Goal: Communication & Community: Answer question/provide support

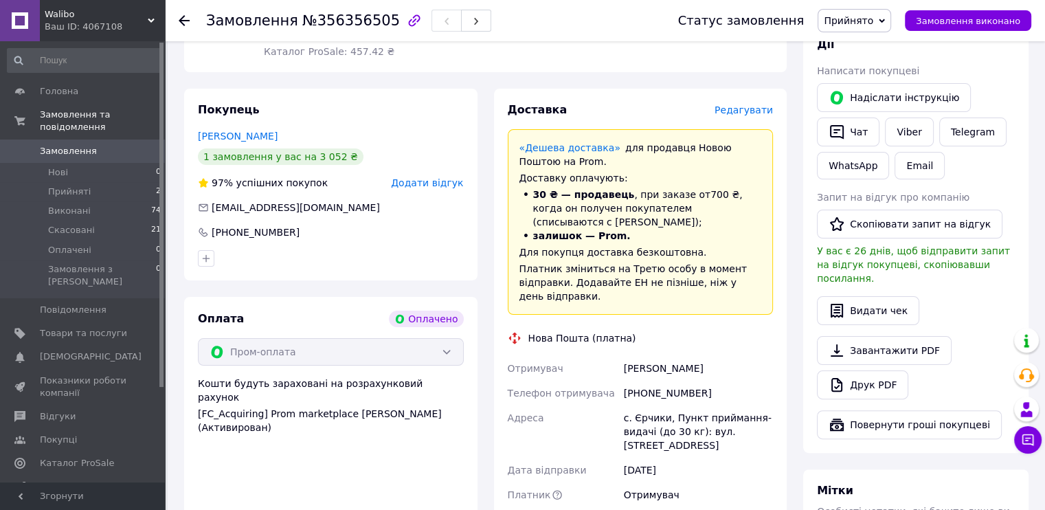
scroll to position [275, 0]
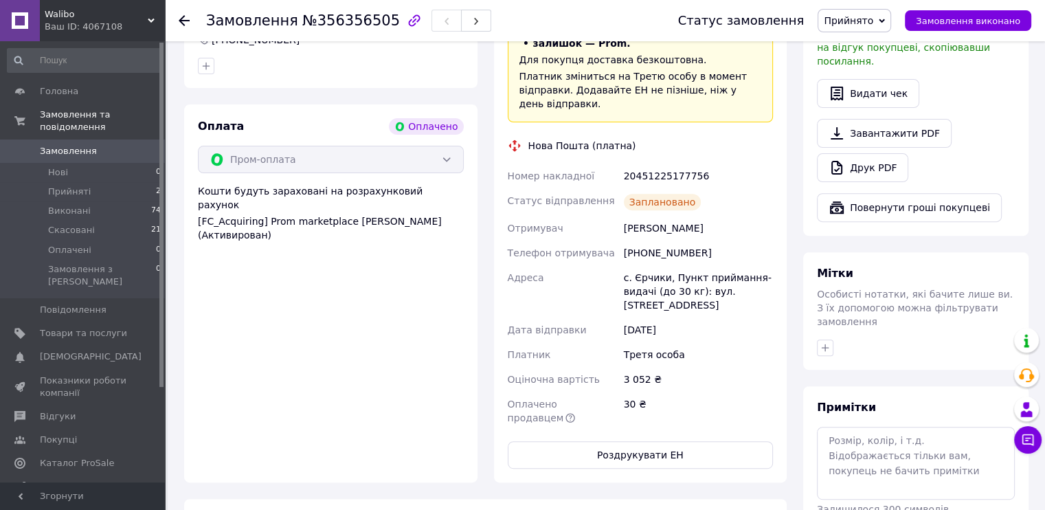
scroll to position [474, 0]
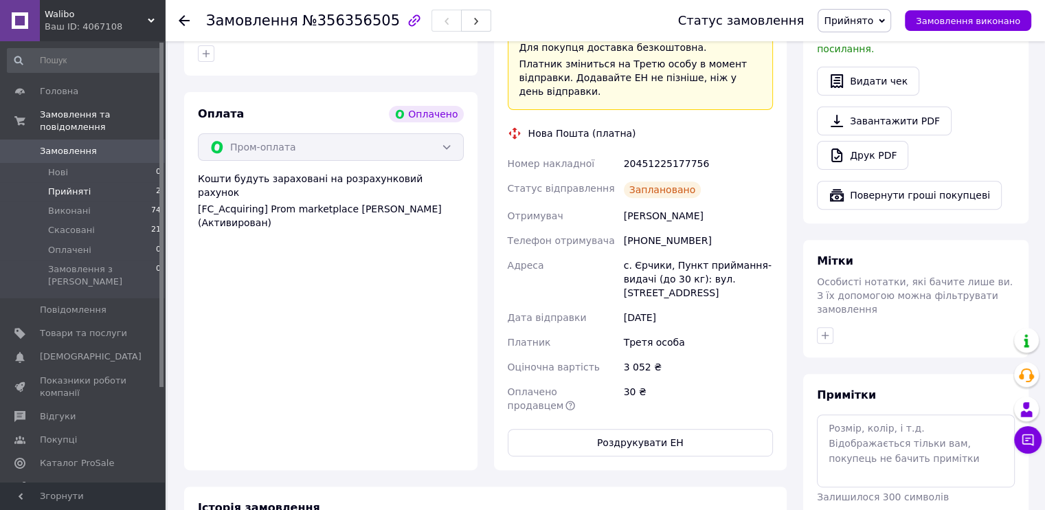
click at [71, 186] on span "Прийняті" at bounding box center [69, 192] width 43 height 12
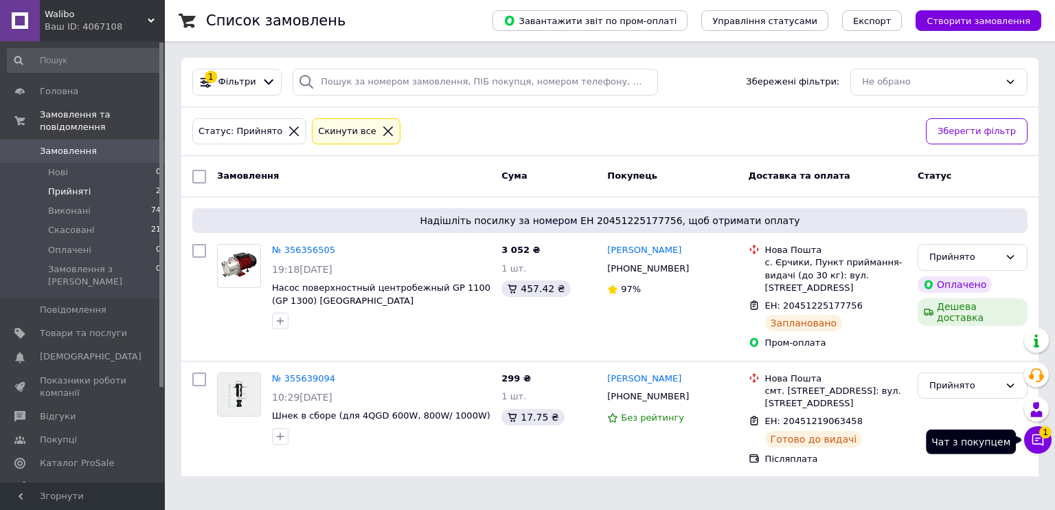
click at [1041, 436] on button "Чат з покупцем 1" at bounding box center [1038, 439] width 27 height 27
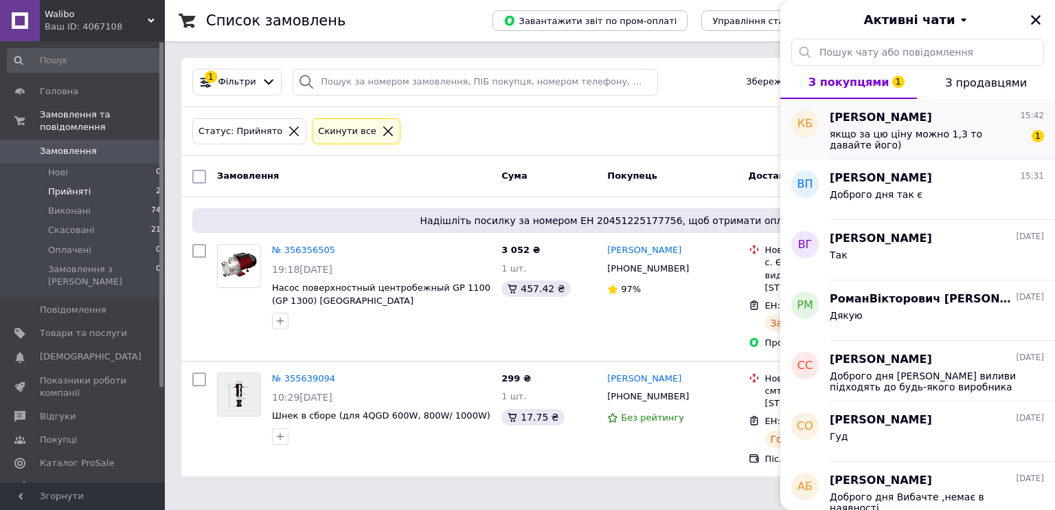
click at [880, 130] on span "якщо за цю ціну можно 1,3 то давайте його)" at bounding box center [927, 139] width 195 height 22
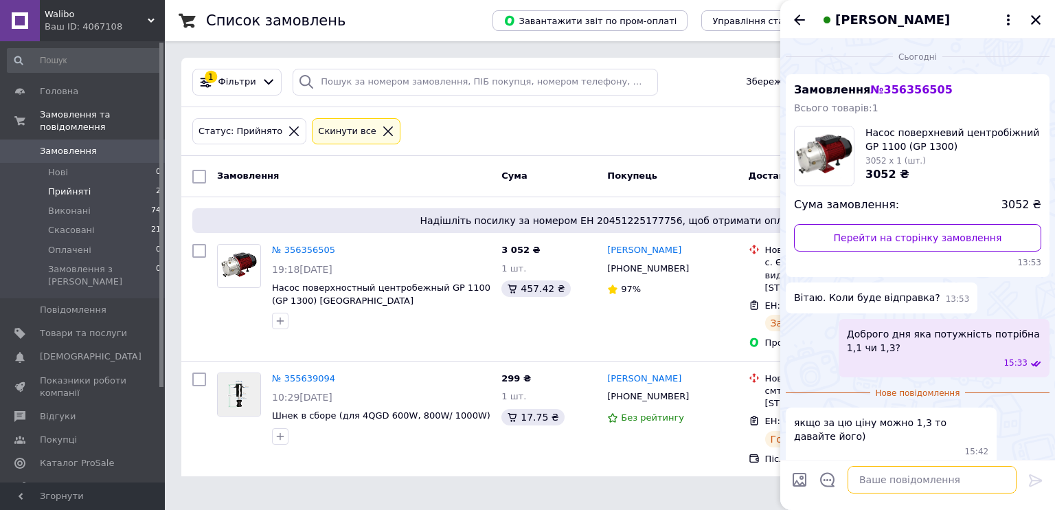
click at [865, 479] on textarea at bounding box center [932, 479] width 169 height 27
type textarea "y"
type textarea "нажаль ні там ціна інша)"
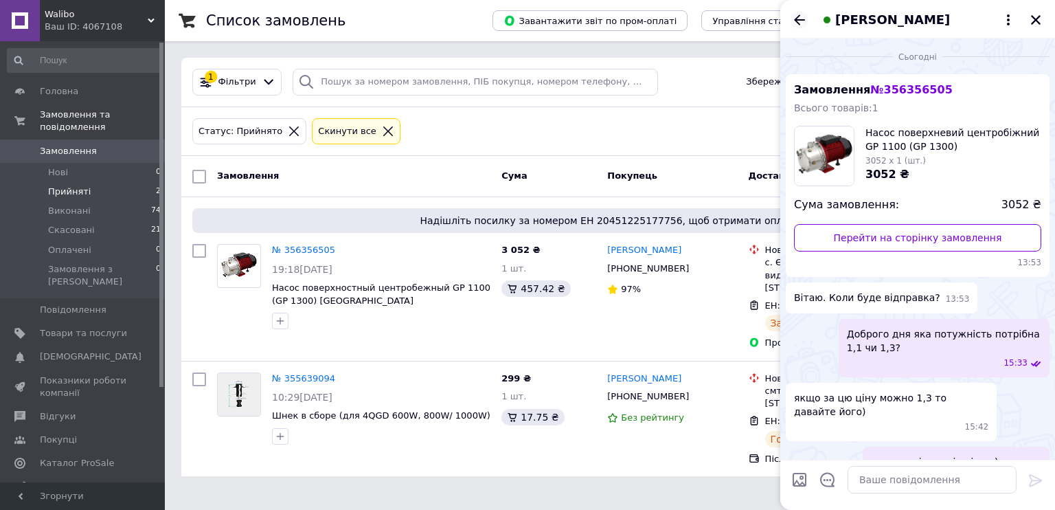
click at [795, 23] on icon "Назад" at bounding box center [800, 20] width 16 height 16
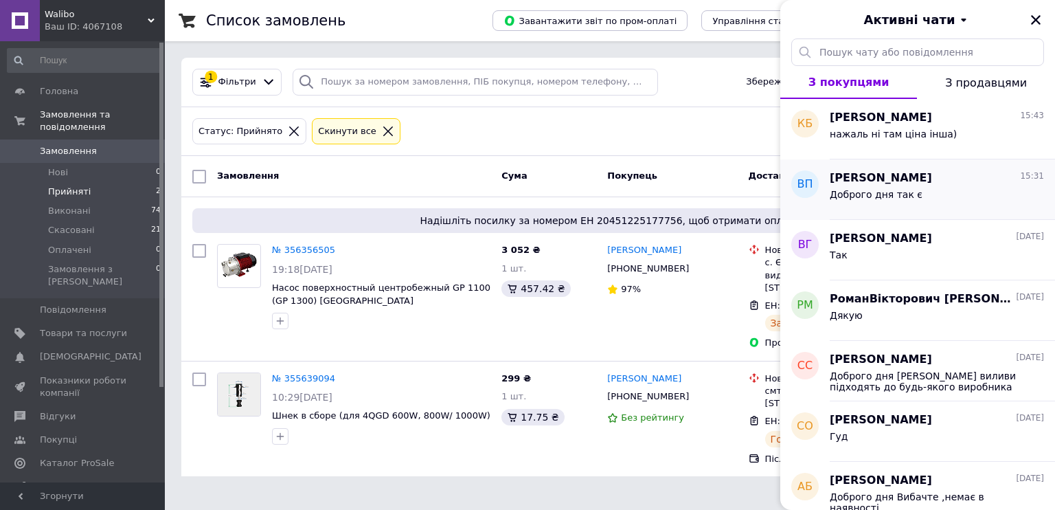
click at [886, 189] on span "Доброго дня так є" at bounding box center [876, 194] width 93 height 11
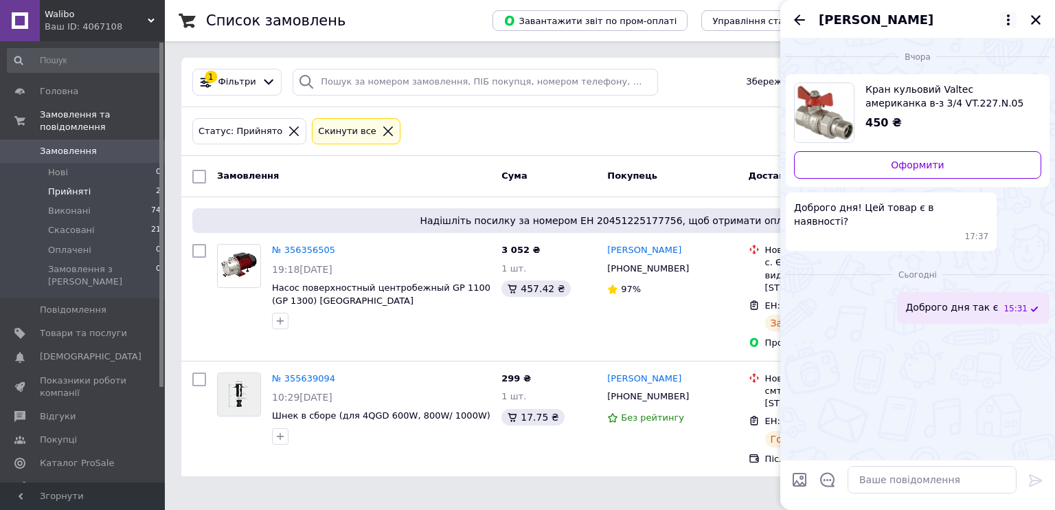
click at [1007, 21] on icon at bounding box center [1008, 20] width 16 height 16
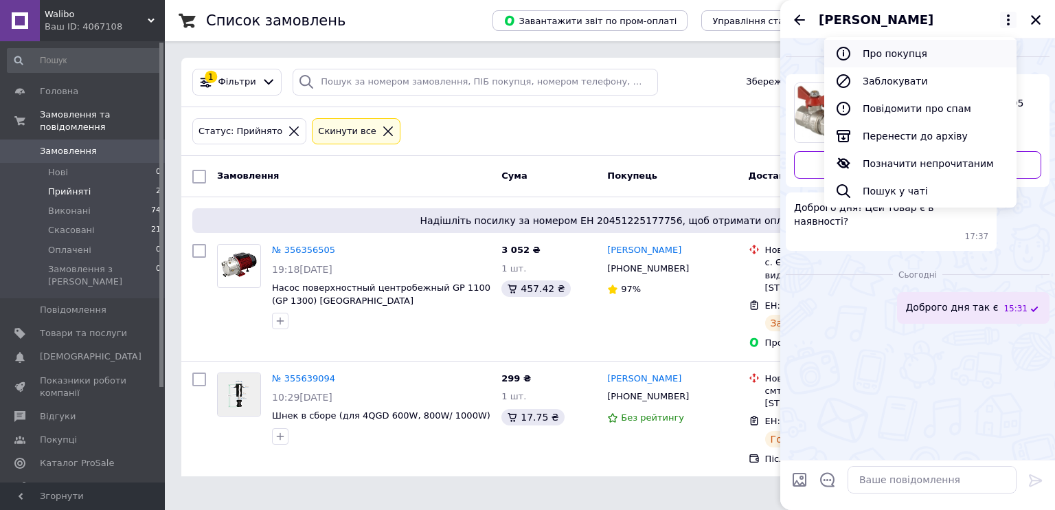
click at [912, 46] on button "Про покупця" at bounding box center [921, 53] width 192 height 27
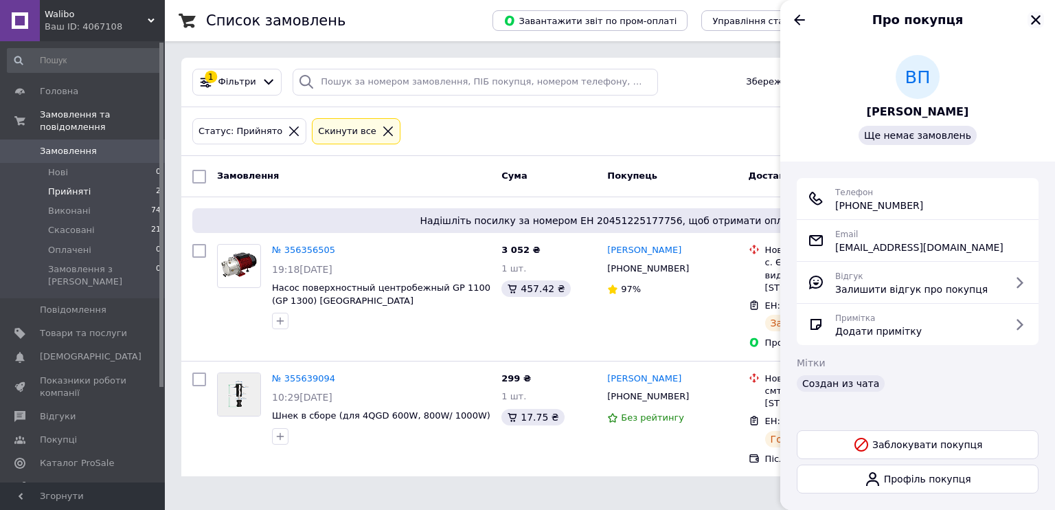
click at [1032, 23] on icon "Закрити" at bounding box center [1036, 20] width 10 height 10
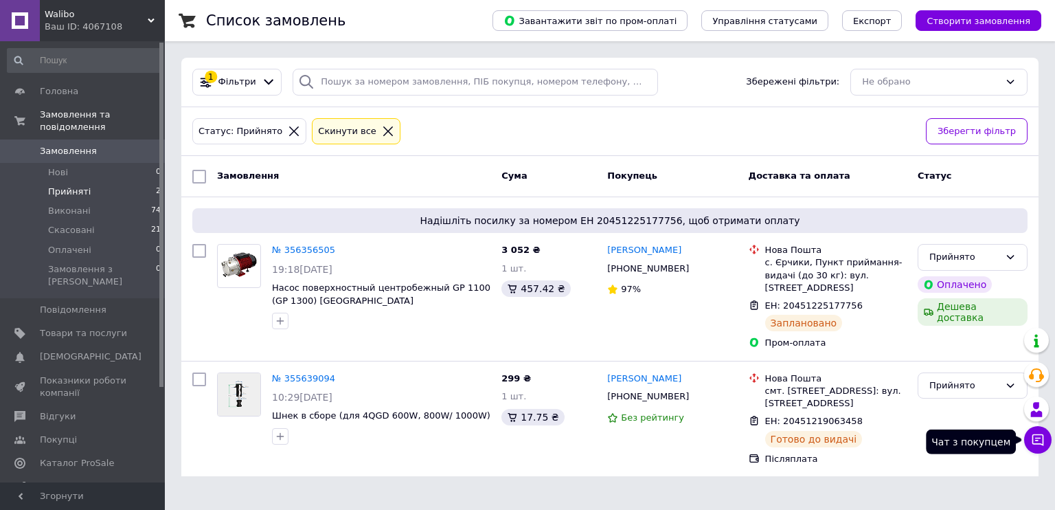
click at [1033, 439] on icon at bounding box center [1039, 440] width 12 height 12
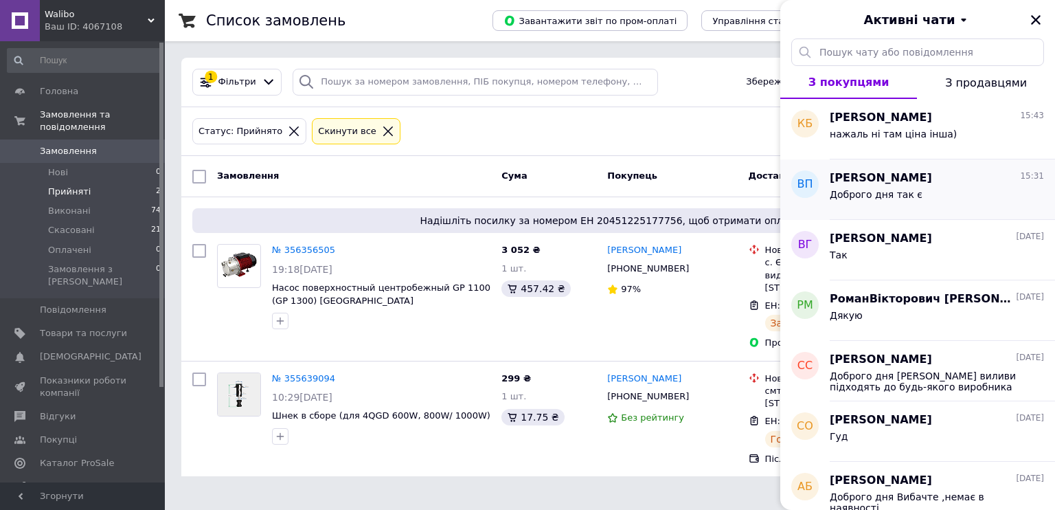
click at [903, 186] on div "Доброго дня так є" at bounding box center [937, 197] width 214 height 22
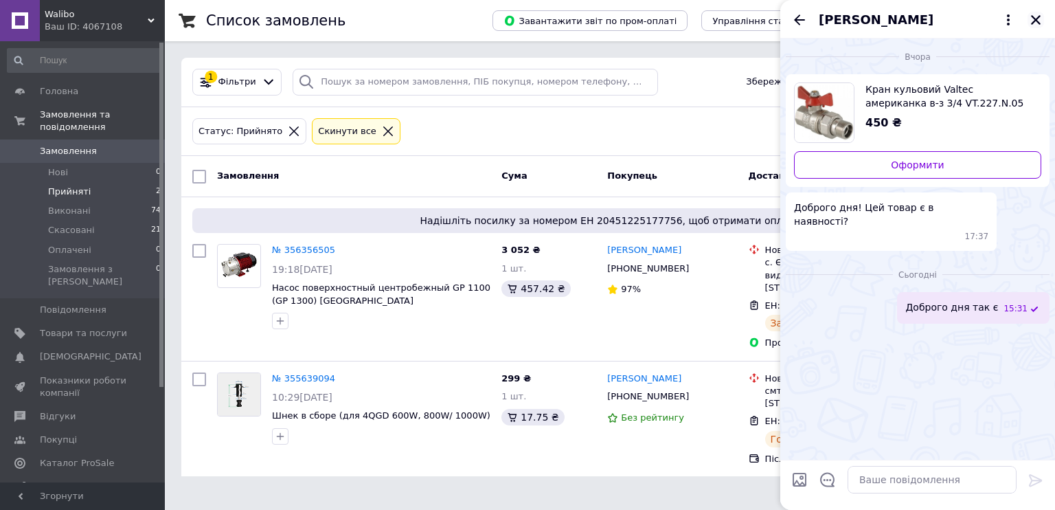
click at [1036, 21] on icon "Закрити" at bounding box center [1036, 20] width 12 height 12
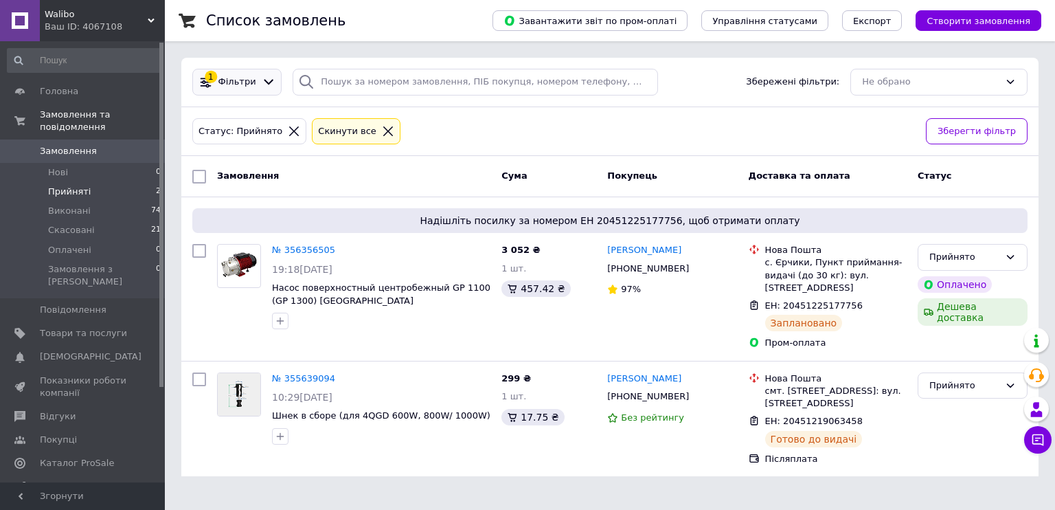
click at [203, 82] on icon at bounding box center [206, 82] width 10 height 10
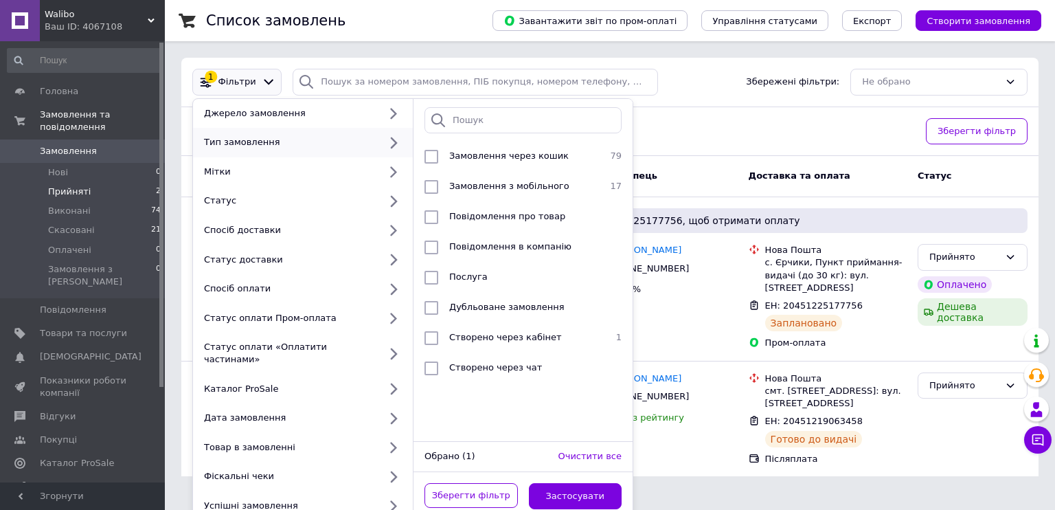
click at [730, 97] on div "1 Фільтри [PERSON_NAME] замовлення Тип замовлення Мітки Статус Спосіб доставки …" at bounding box center [610, 82] width 858 height 49
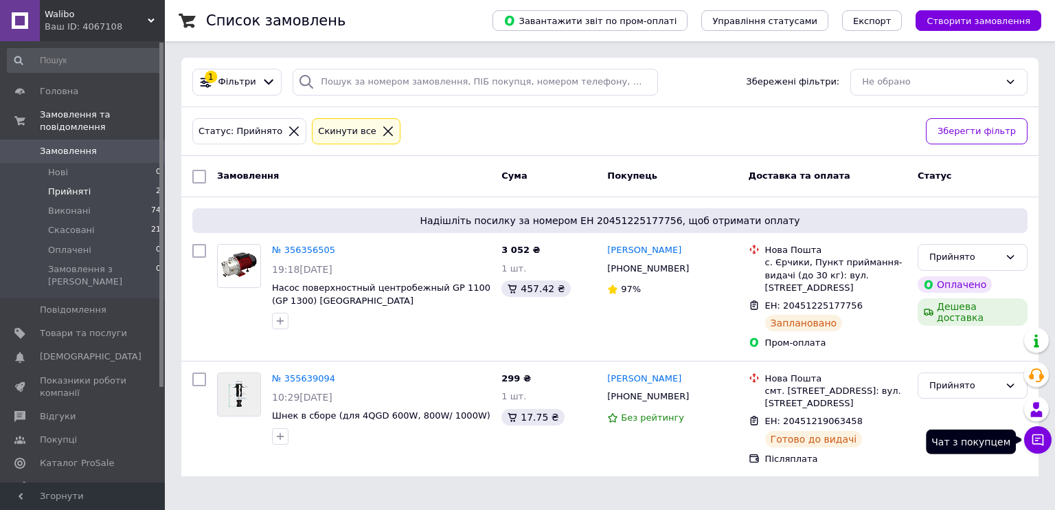
click at [1044, 434] on icon at bounding box center [1038, 440] width 14 height 14
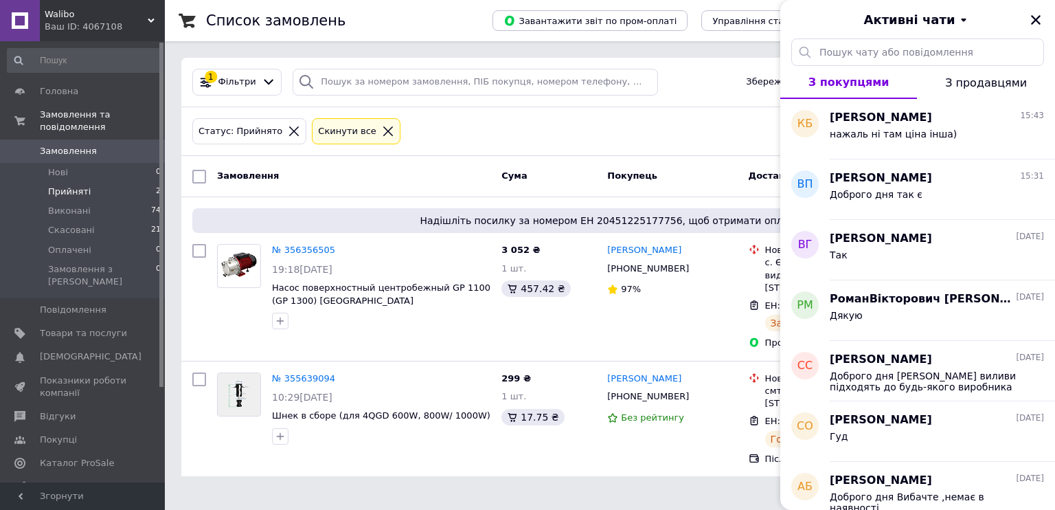
click at [687, 128] on div "Статус: Прийнято Cкинути все" at bounding box center [554, 131] width 728 height 32
click at [581, 133] on div "Статус: Прийнято Cкинути все" at bounding box center [554, 131] width 728 height 32
click at [1037, 20] on icon "Закрити" at bounding box center [1036, 20] width 10 height 10
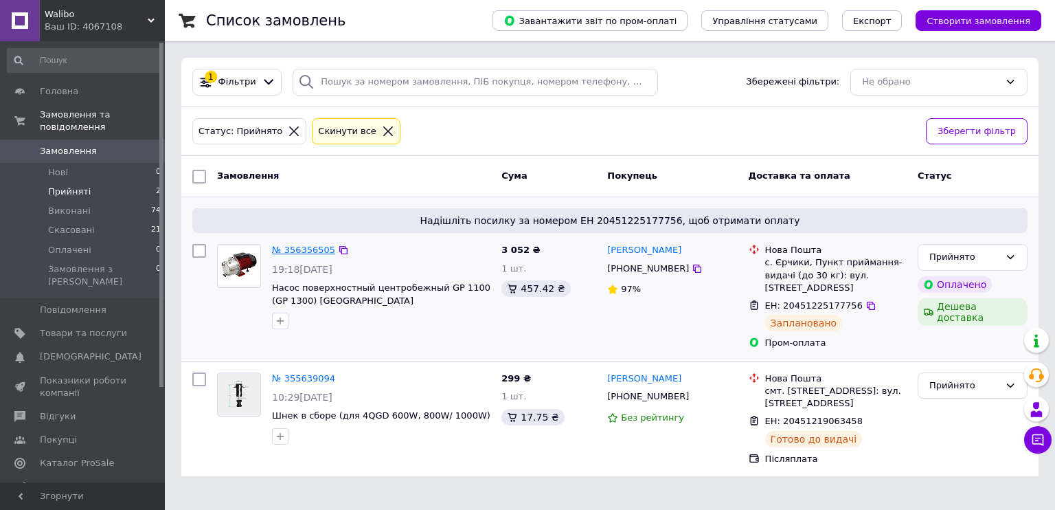
click at [307, 247] on link "№ 356356505" at bounding box center [303, 250] width 63 height 10
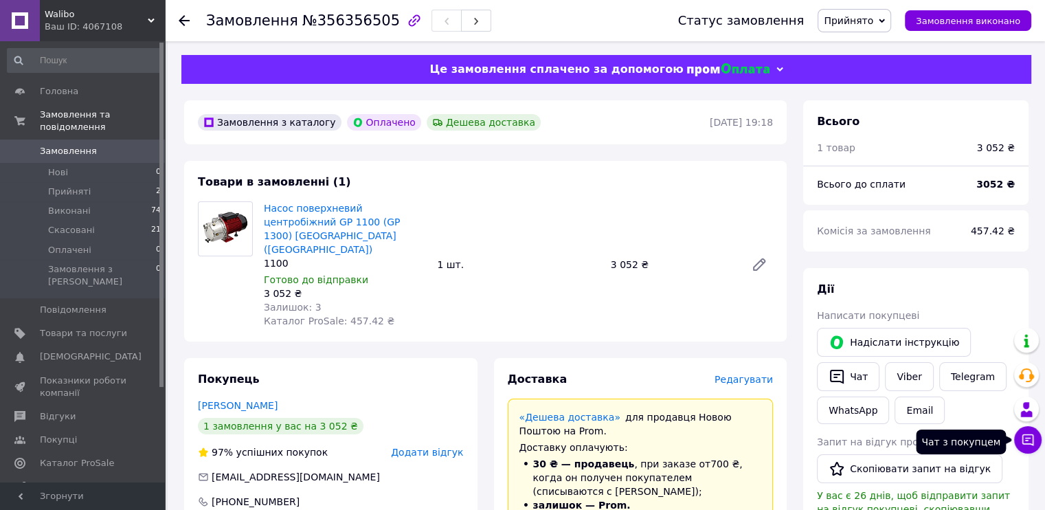
click at [1027, 445] on icon at bounding box center [1028, 440] width 12 height 12
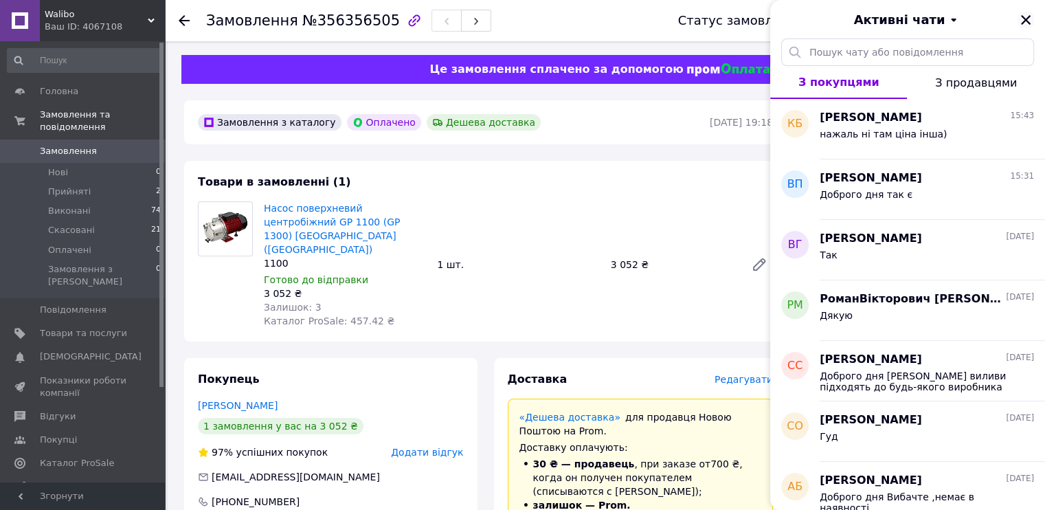
click at [1027, 23] on icon "Закрити" at bounding box center [1026, 20] width 12 height 12
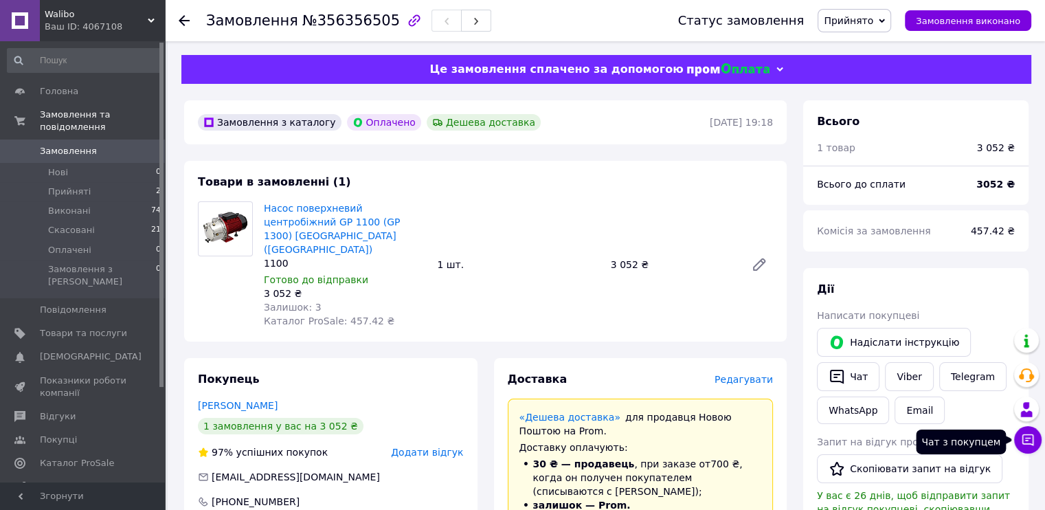
click at [1018, 436] on button "Чат з покупцем" at bounding box center [1027, 439] width 27 height 27
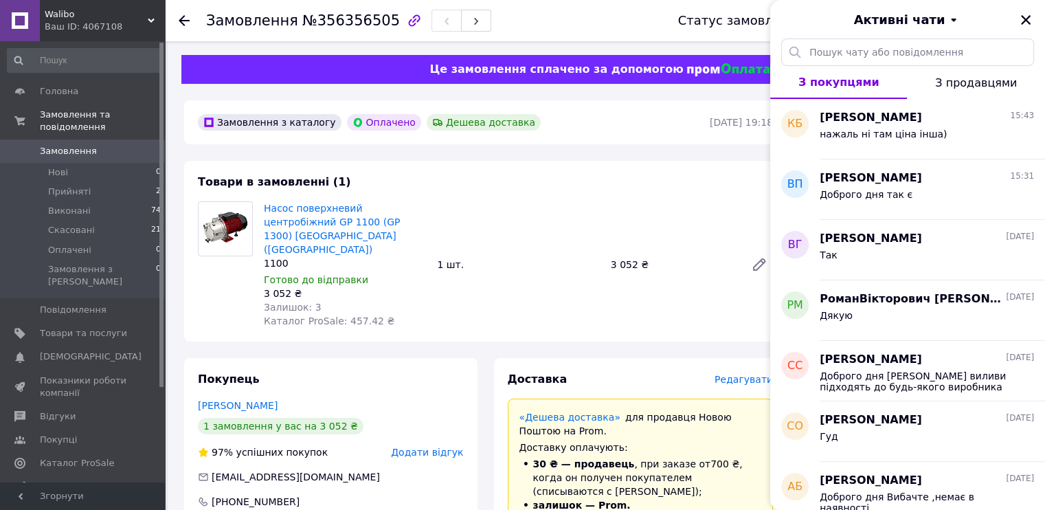
click at [710, 179] on div "Товари в замовленні (1) Насос поверхневий центробіжний GP 1100 (GP 1300) [GEOGR…" at bounding box center [485, 251] width 603 height 181
click at [69, 163] on li "Нові 0" at bounding box center [84, 172] width 169 height 19
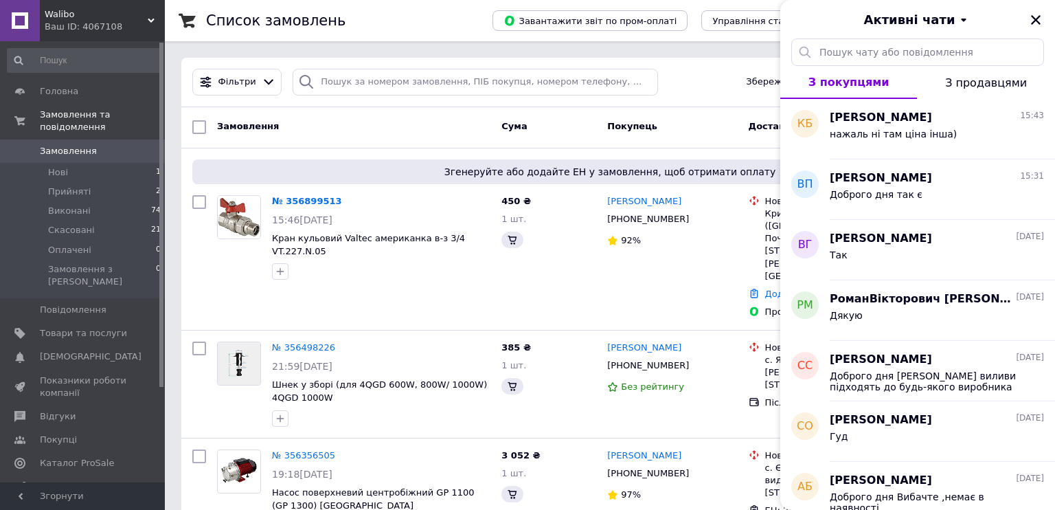
click at [1035, 20] on div "Активні чати" at bounding box center [918, 19] width 275 height 38
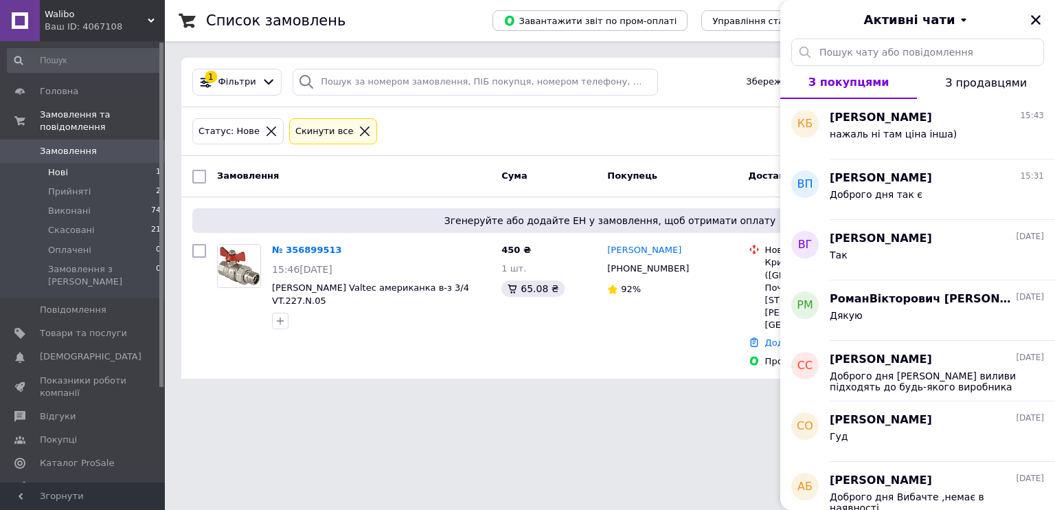
click at [1035, 20] on icon "Закрити" at bounding box center [1036, 20] width 10 height 10
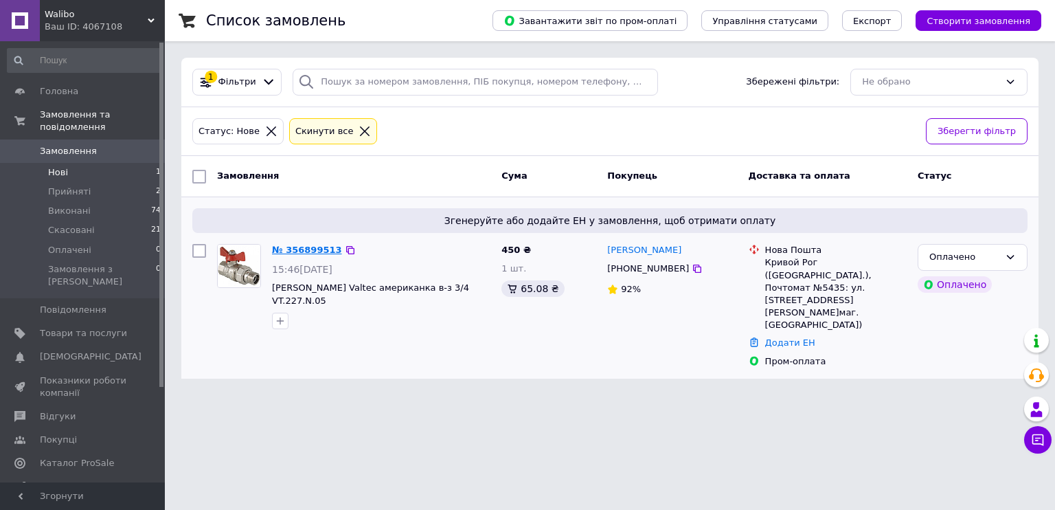
click at [304, 248] on link "№ 356899513" at bounding box center [307, 250] width 70 height 10
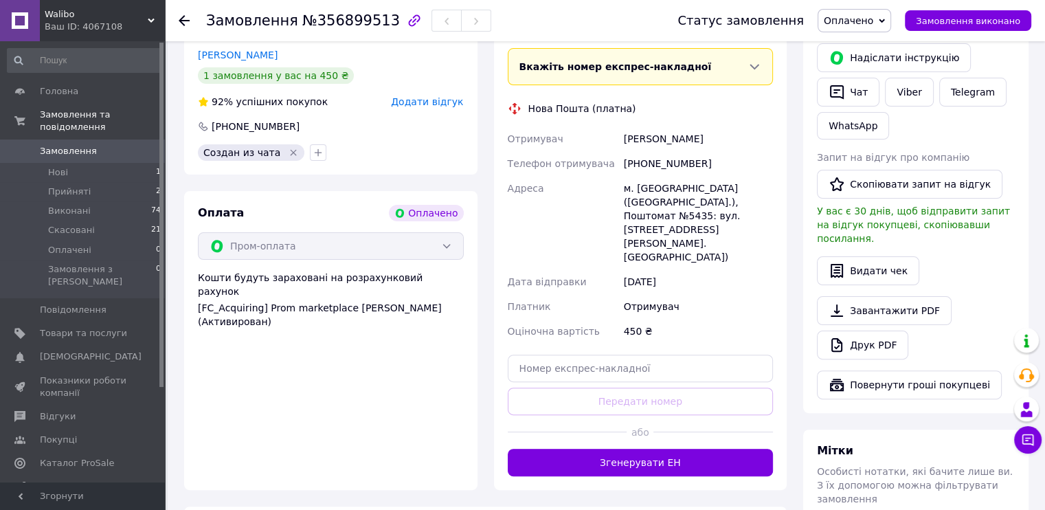
scroll to position [344, 0]
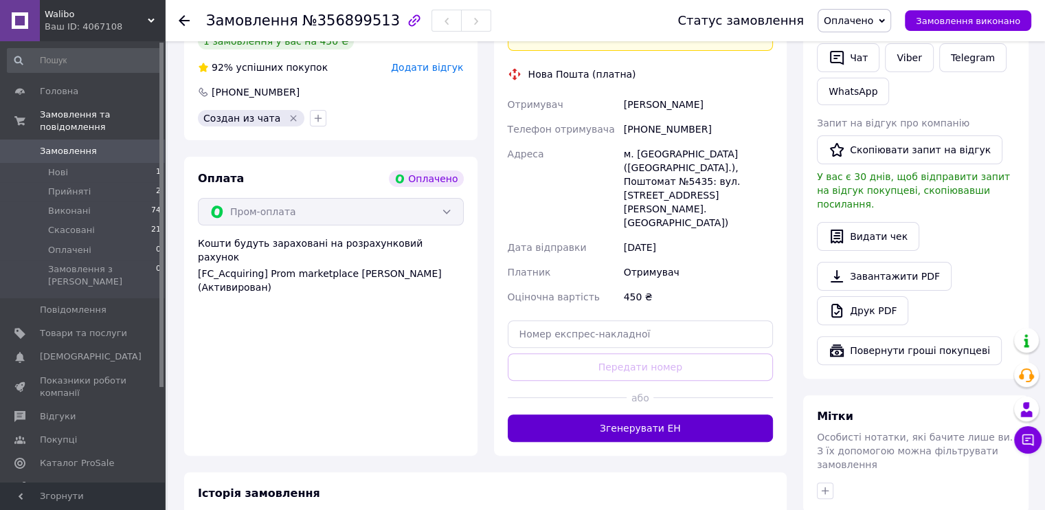
click at [614, 414] on button "Згенерувати ЕН" at bounding box center [641, 427] width 266 height 27
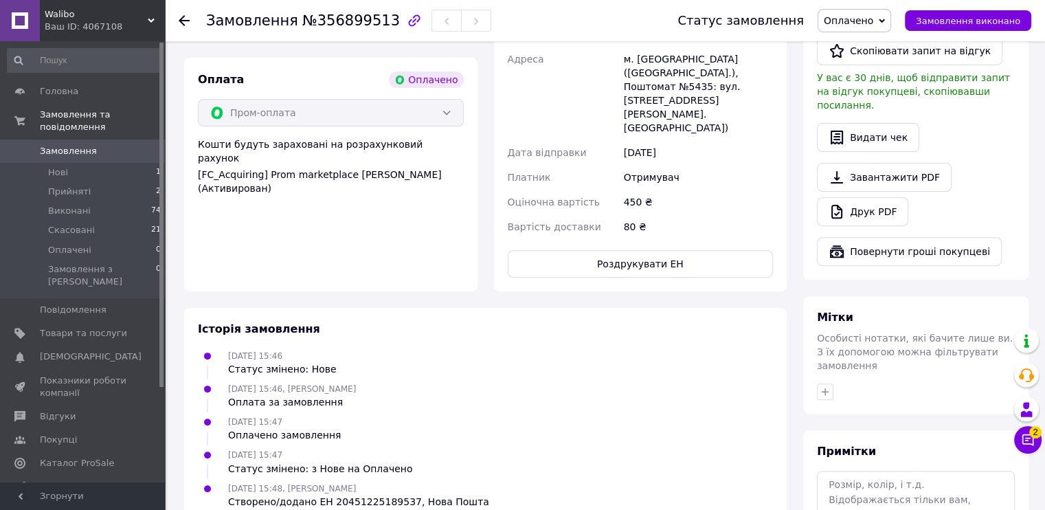
scroll to position [447, 0]
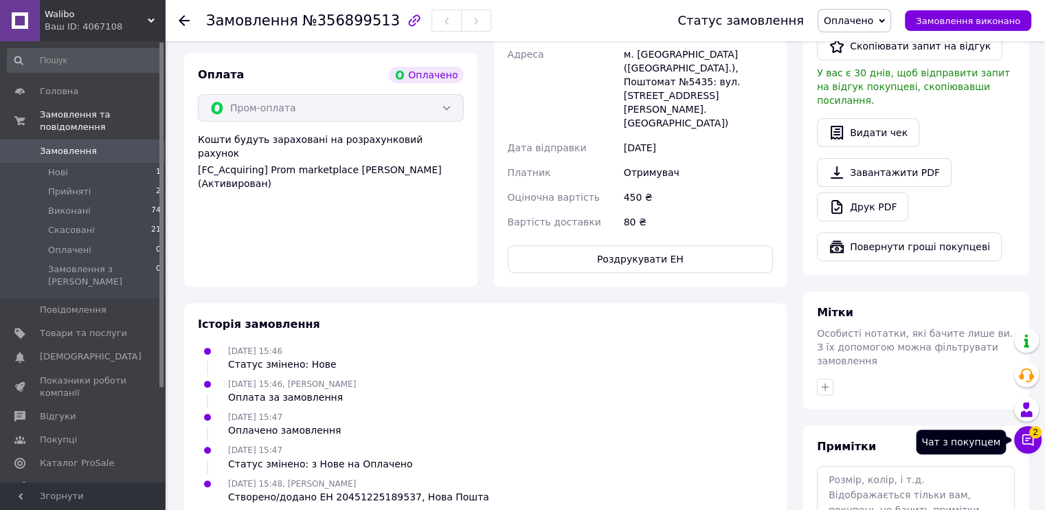
click at [1033, 438] on span "2" at bounding box center [1035, 432] width 12 height 12
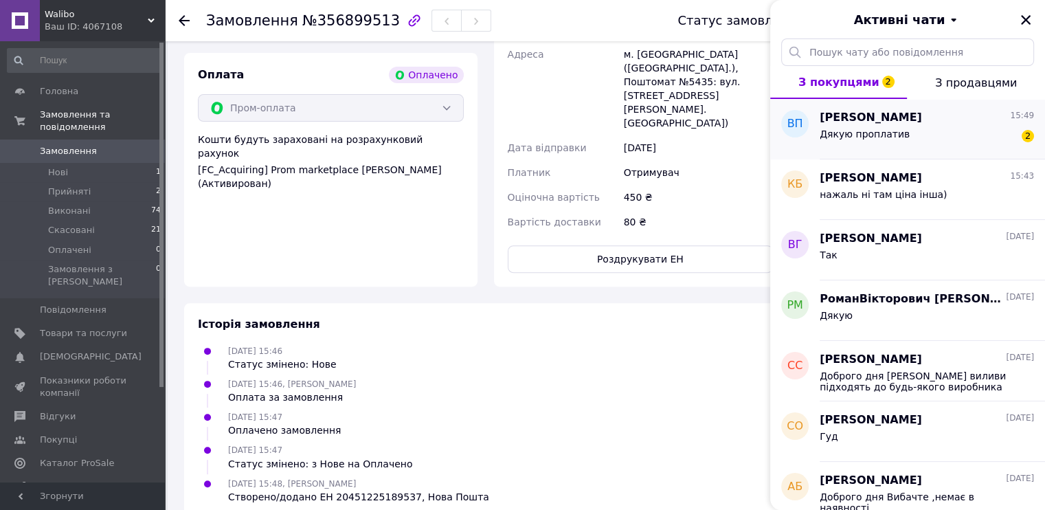
click at [873, 135] on div "Дякую проплатив" at bounding box center [865, 137] width 90 height 19
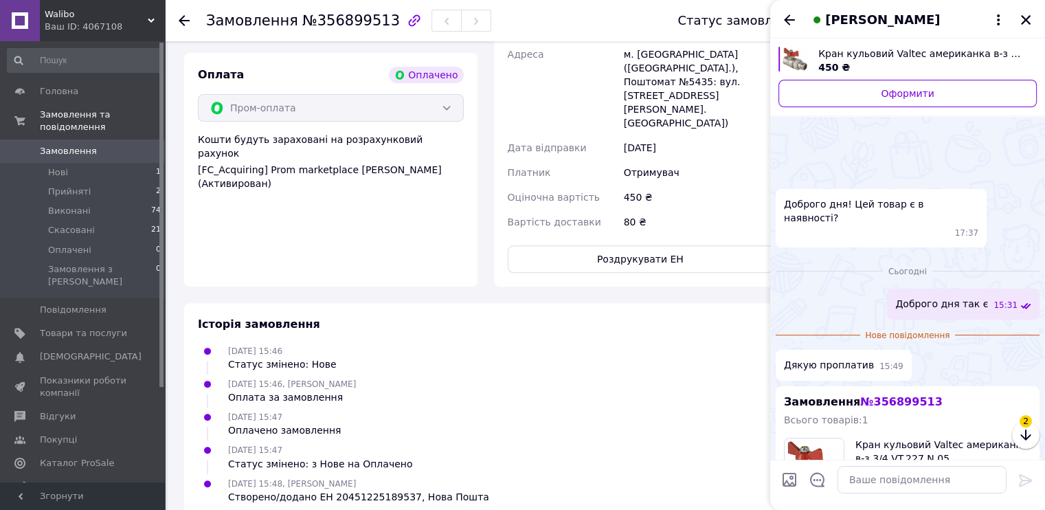
scroll to position [71, 0]
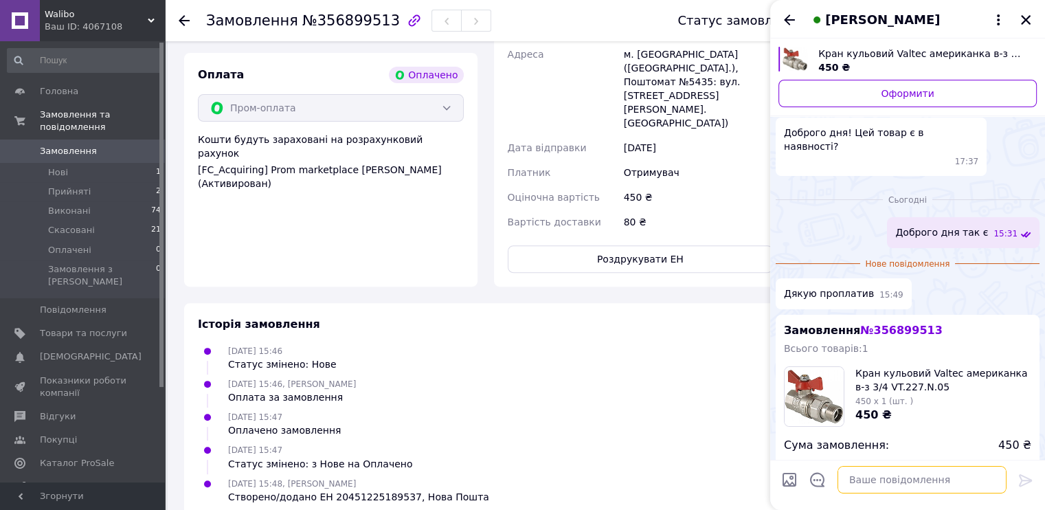
click at [873, 489] on textarea at bounding box center [922, 479] width 169 height 27
type textarea "[PERSON_NAME]"
type textarea "будь ласка гарного дня!"
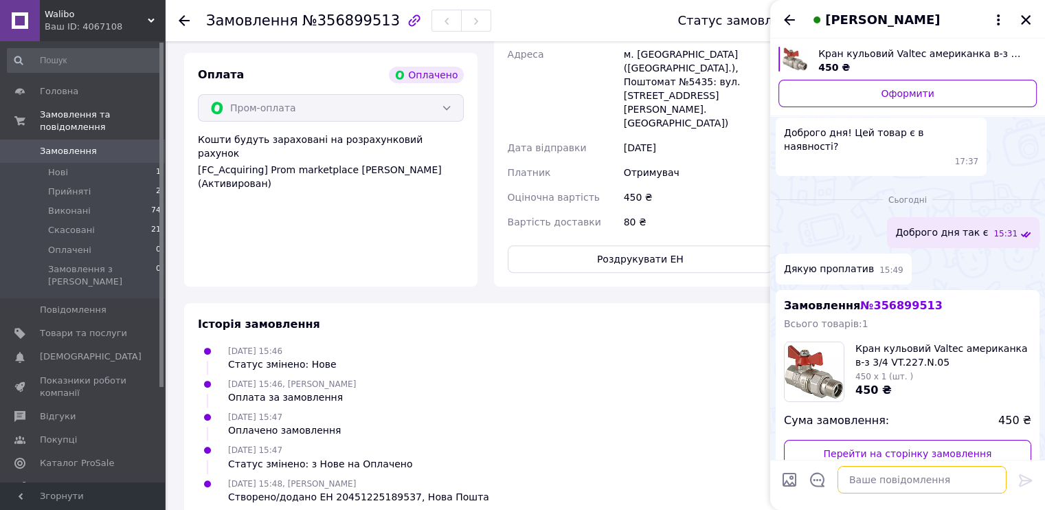
scroll to position [48, 0]
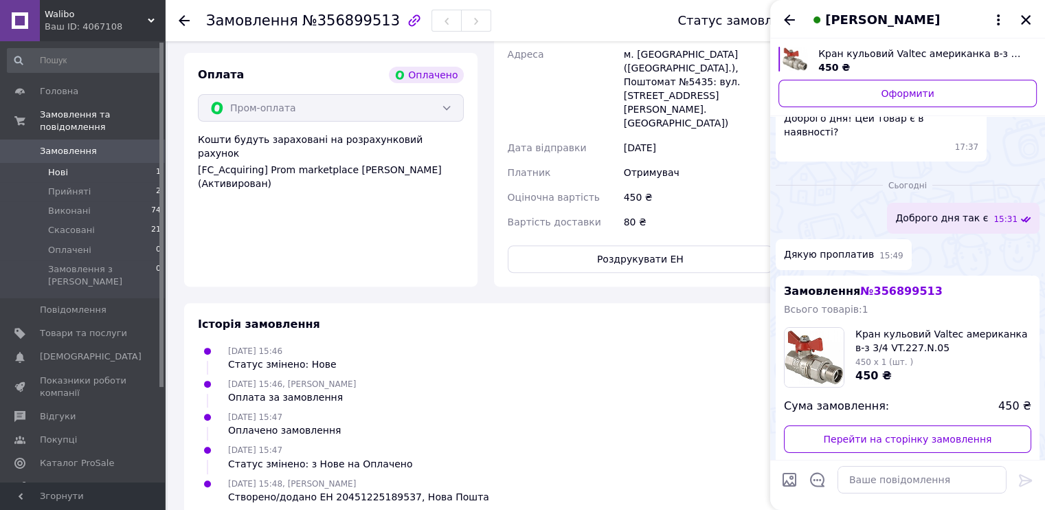
click at [82, 163] on li "Нові 1" at bounding box center [84, 172] width 169 height 19
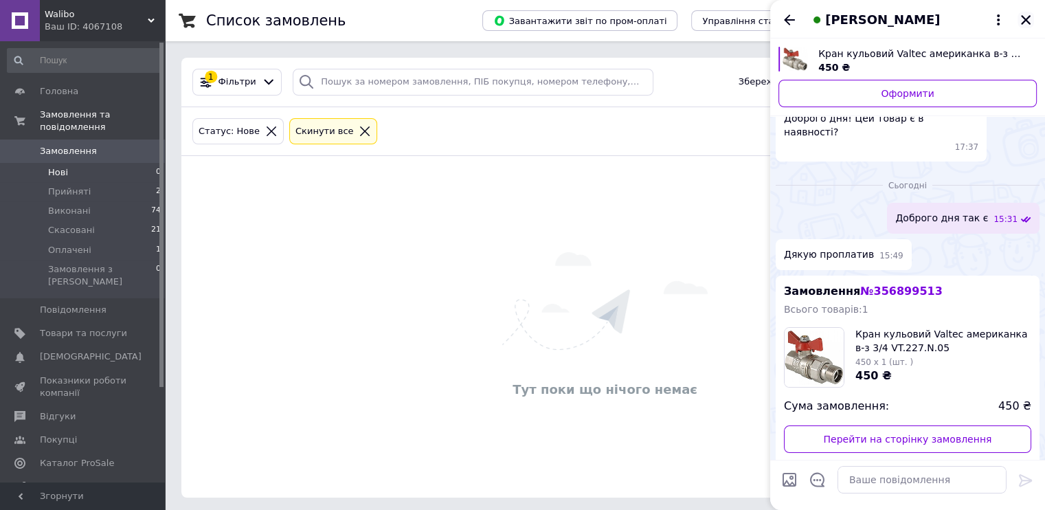
click at [1025, 21] on icon "Закрити" at bounding box center [1026, 20] width 12 height 12
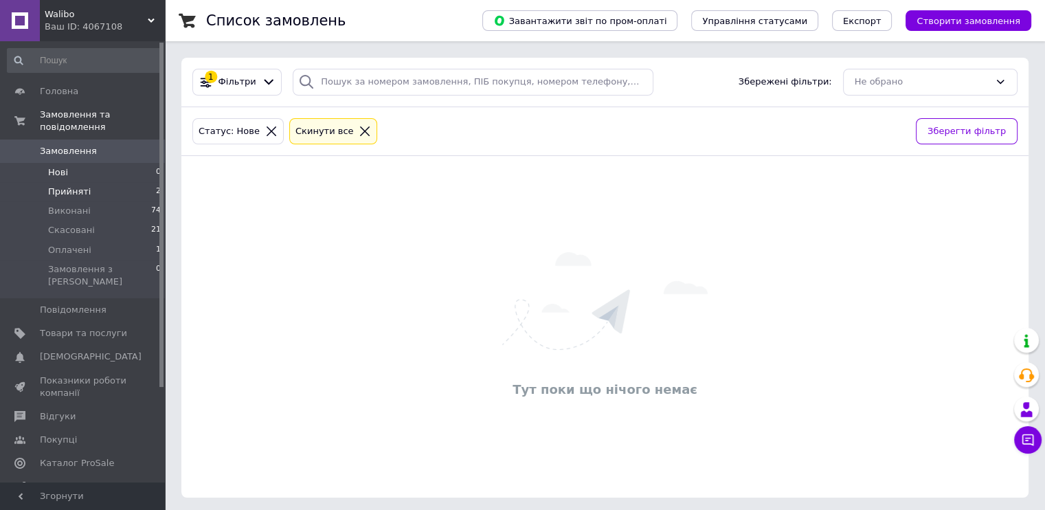
click at [82, 186] on span "Прийняті" at bounding box center [69, 192] width 43 height 12
